Goal: Complete application form: Complete application form

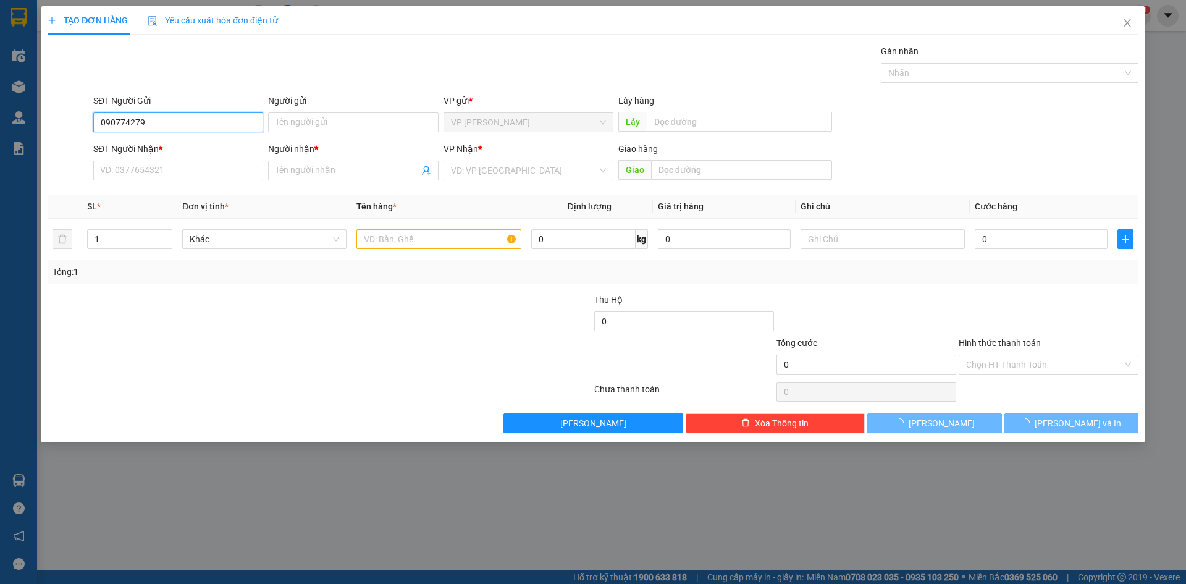
type input "0907742799"
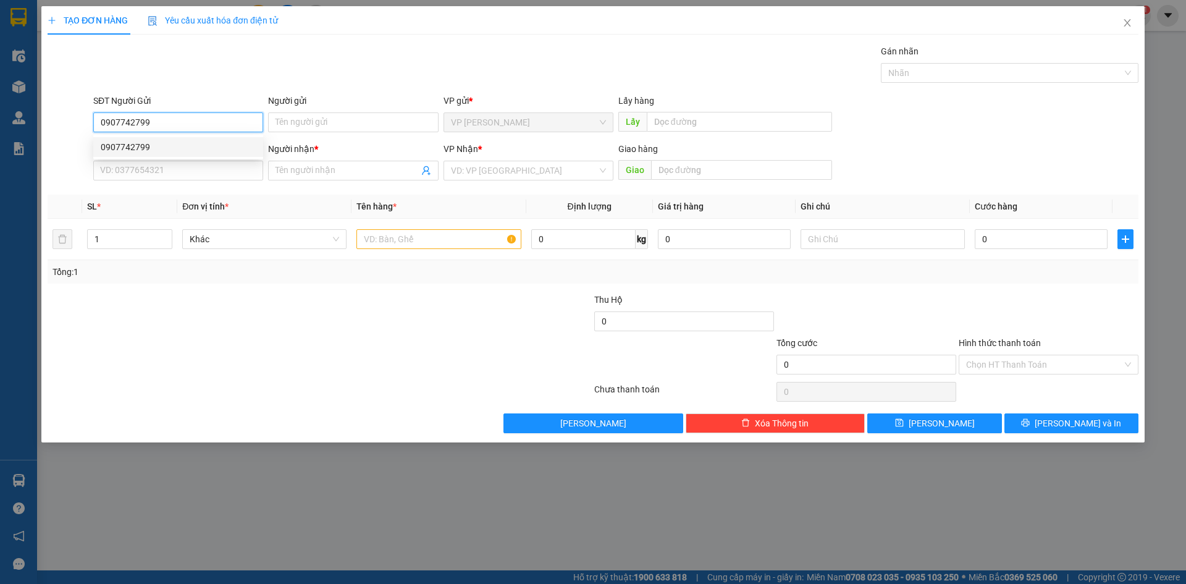
click at [178, 146] on div "0907742799" at bounding box center [178, 147] width 155 height 14
type input "0945956489"
type input "Phương"
type input "0907742799"
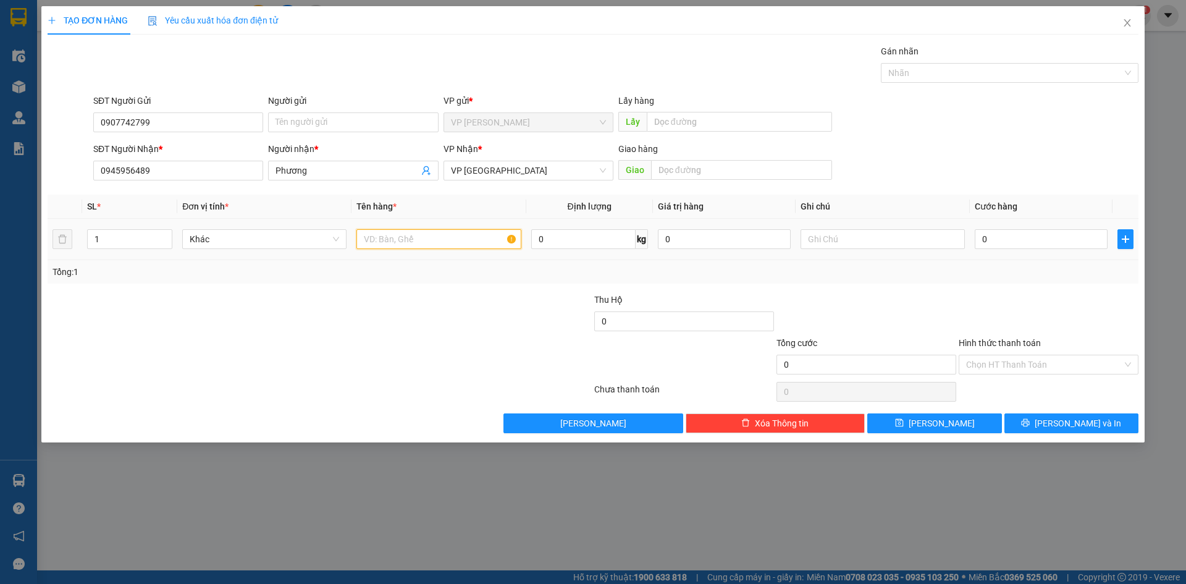
click at [460, 237] on input "text" at bounding box center [439, 239] width 164 height 20
type input "hs"
click at [835, 239] on input "text" at bounding box center [883, 239] width 164 height 20
type input "thùng xốp"
click at [1017, 239] on input "0" at bounding box center [1041, 239] width 133 height 20
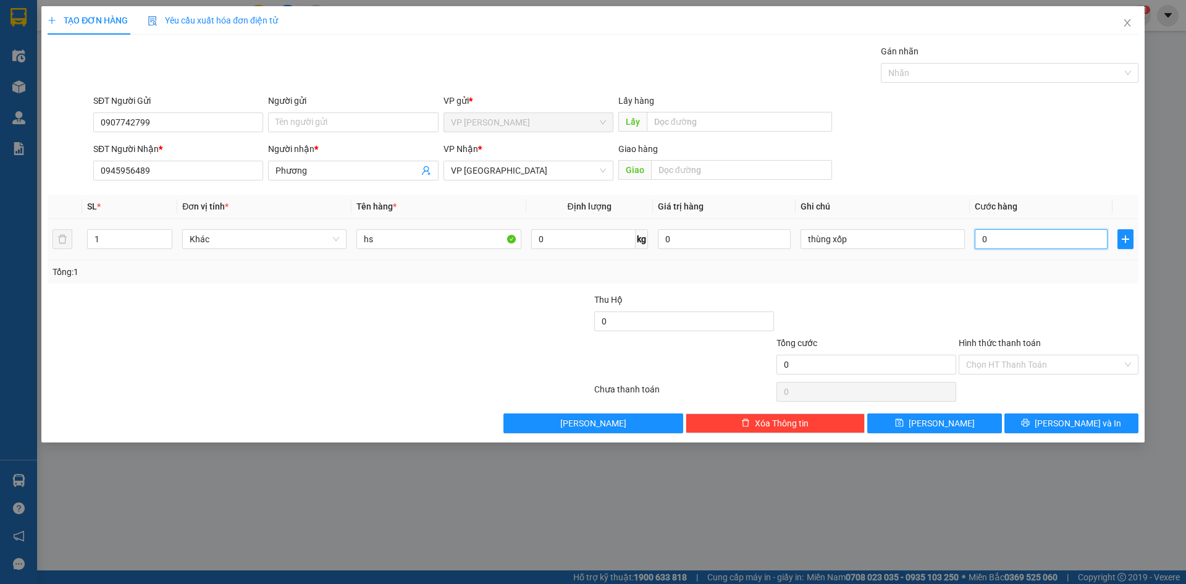
type input "3"
type input "30"
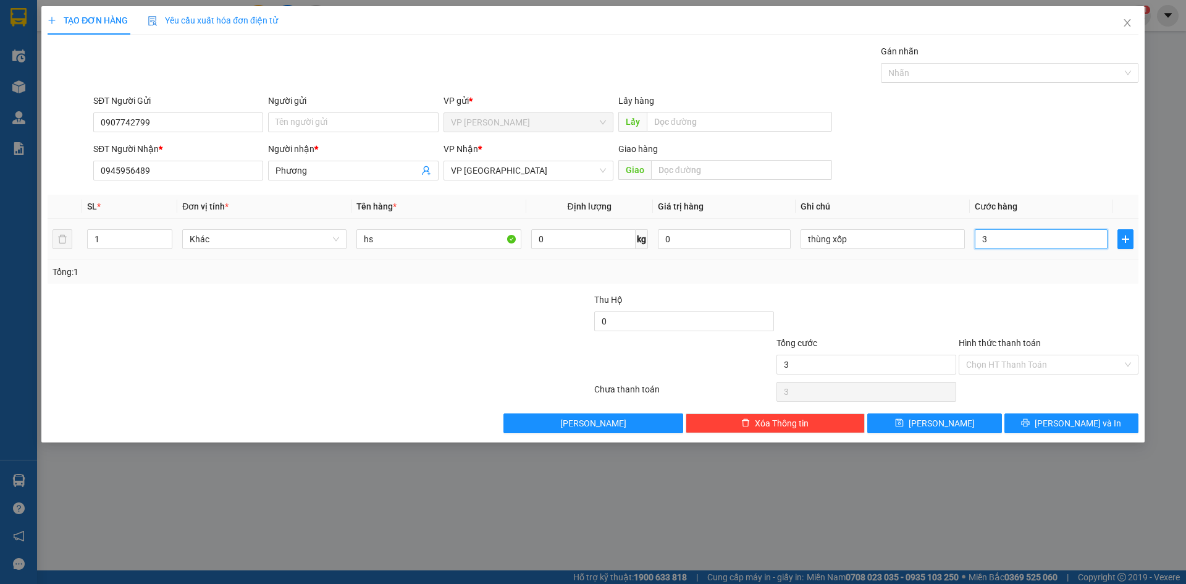
type input "30"
type input "300"
type input "3.000"
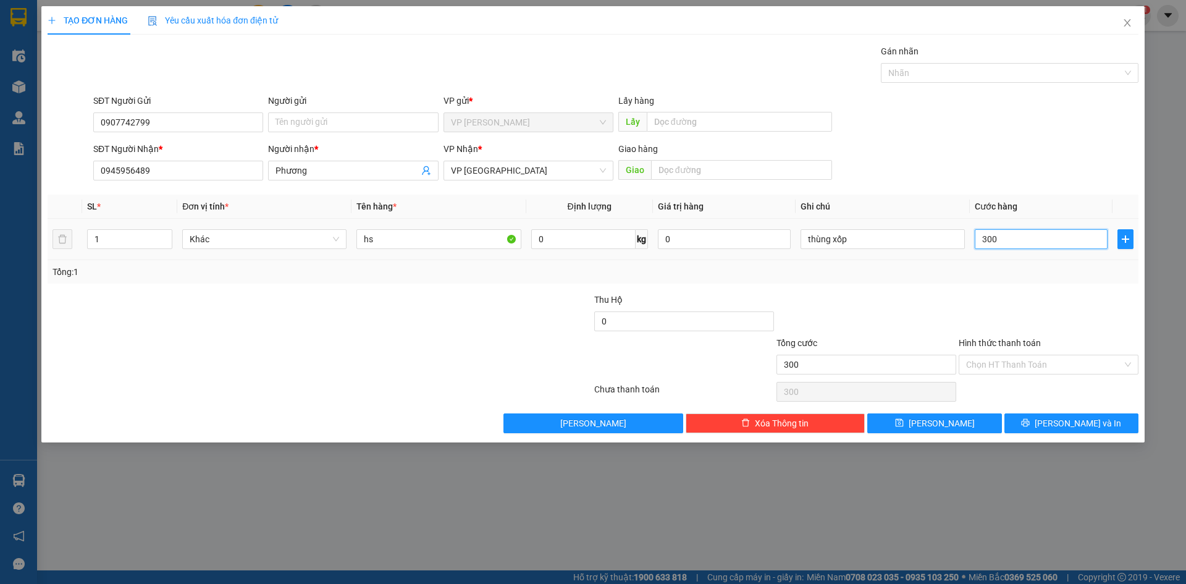
type input "3.000"
type input "30.000"
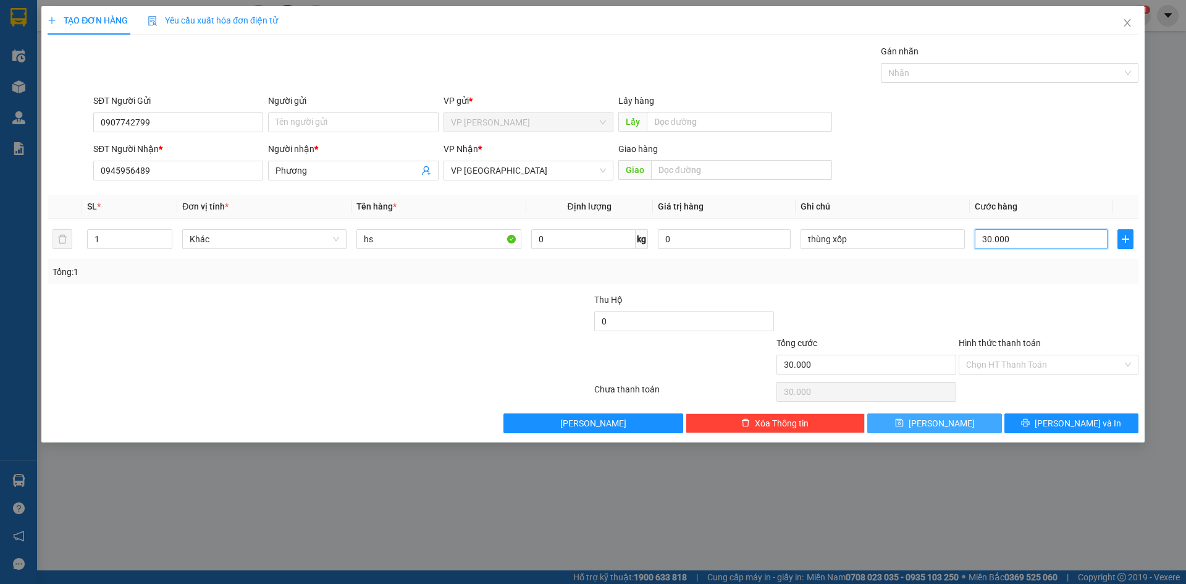
type input "30.000"
click at [951, 421] on button "[PERSON_NAME]" at bounding box center [935, 423] width 134 height 20
type input "0"
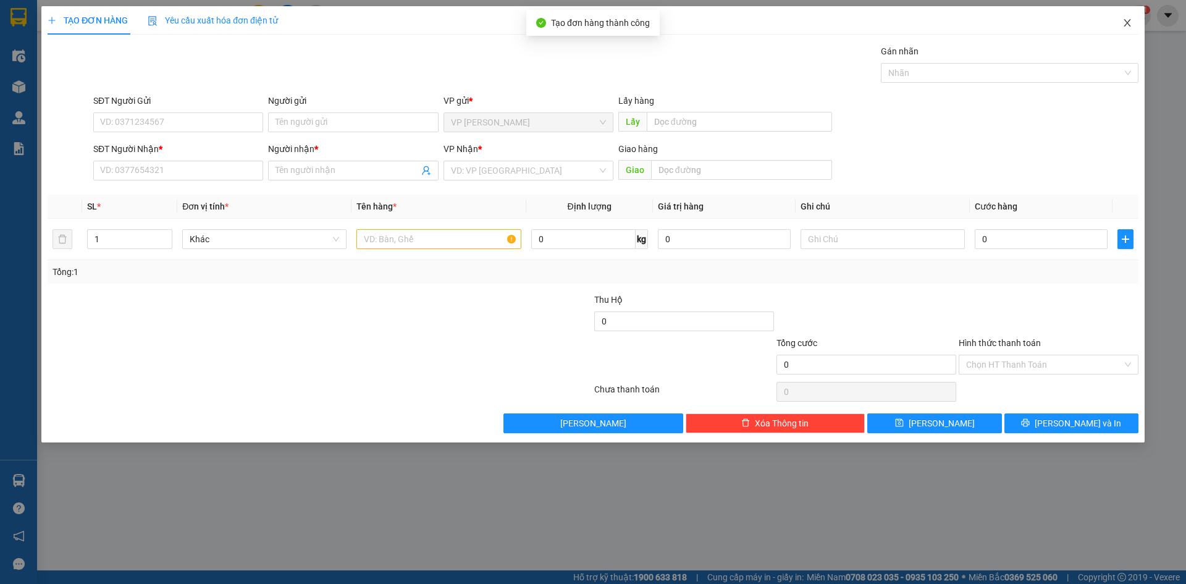
click at [1120, 18] on span "Close" at bounding box center [1127, 23] width 35 height 35
